Goal: Task Accomplishment & Management: Manage account settings

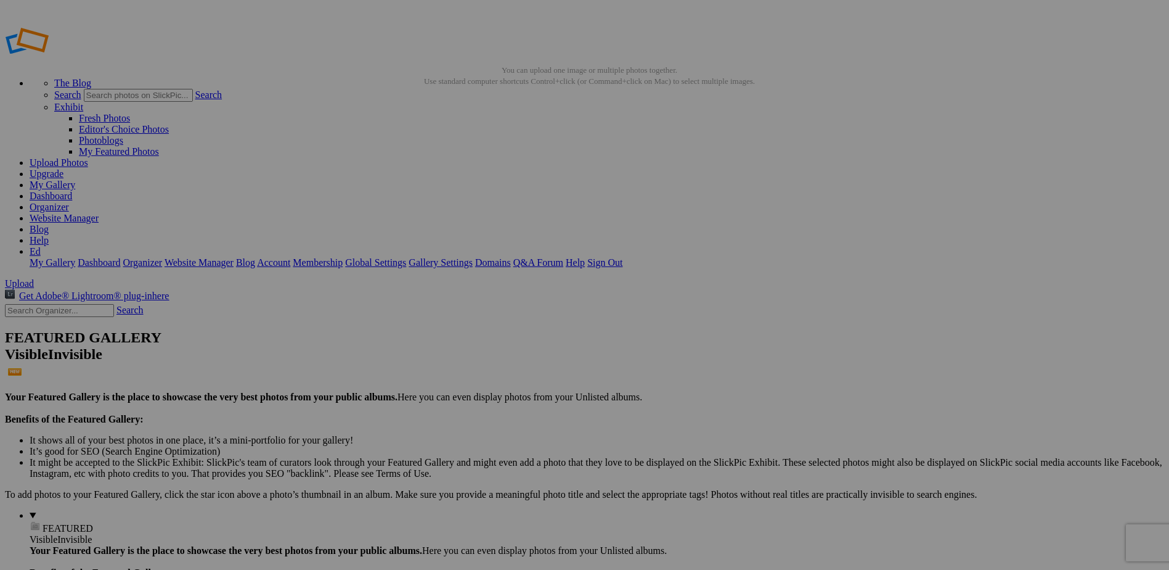
type input "PICS-[GEOGRAPHIC_DATA] 2025"
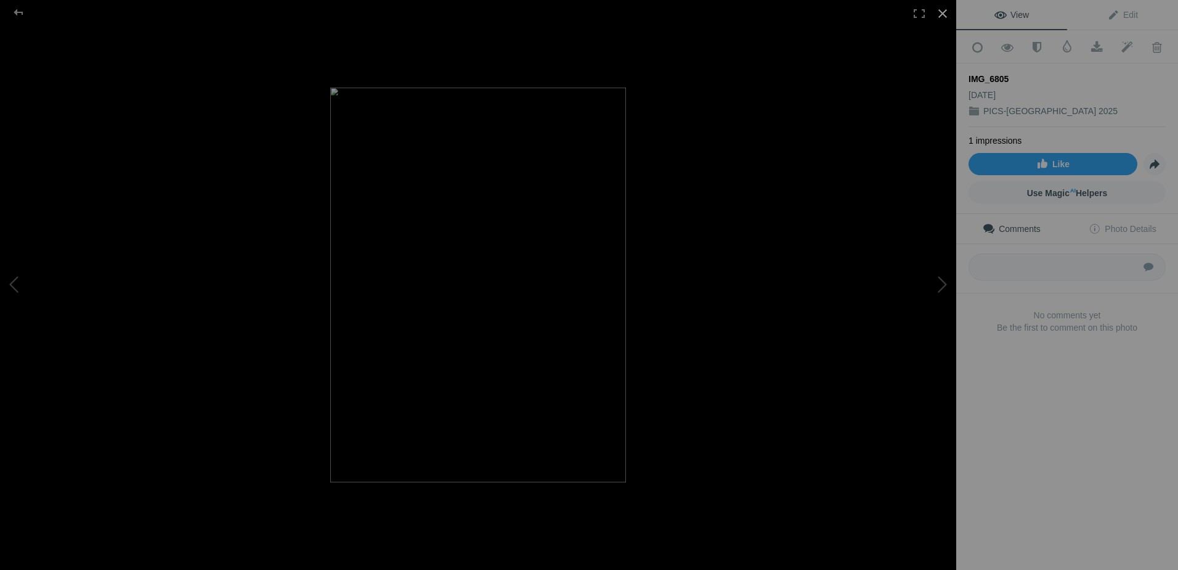
click at [939, 13] on div at bounding box center [942, 13] width 27 height 27
